Goal: Navigation & Orientation: Go to known website

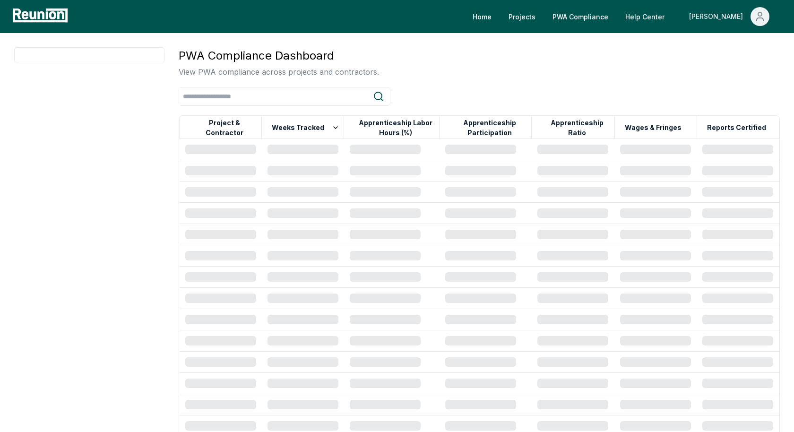
click at [769, 18] on span "Main" at bounding box center [759, 16] width 19 height 19
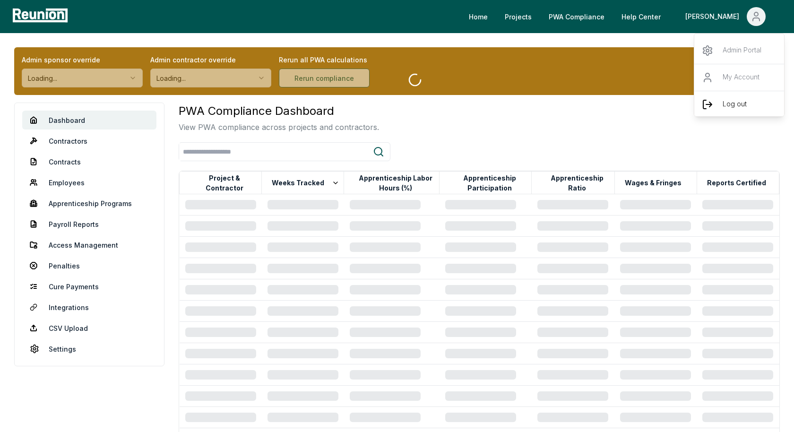
click at [712, 103] on icon "Main" at bounding box center [706, 104] width 11 height 11
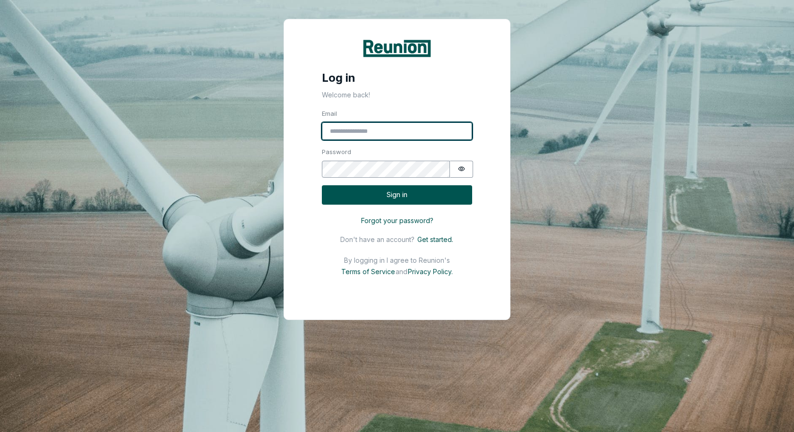
click at [376, 128] on input "Email" at bounding box center [397, 131] width 150 height 18
type input "*"
type input "**********"
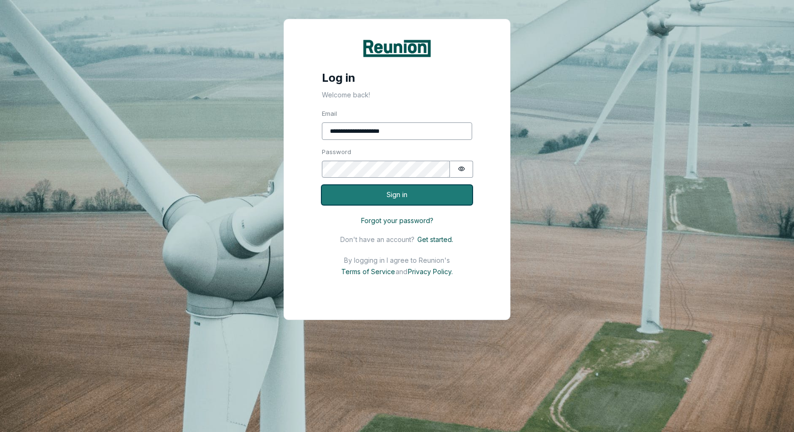
click at [419, 188] on button "Sign in" at bounding box center [397, 194] width 150 height 19
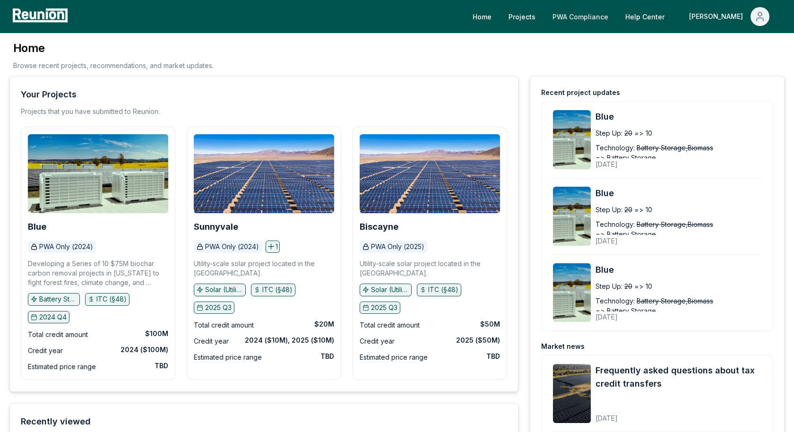
click at [616, 15] on link "PWA Compliance" at bounding box center [580, 16] width 71 height 19
